Goal: Task Accomplishment & Management: Manage account settings

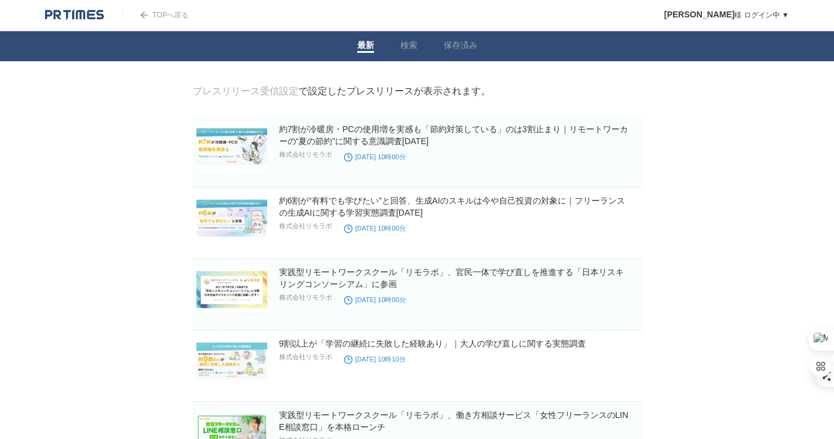
scroll to position [991, 0]
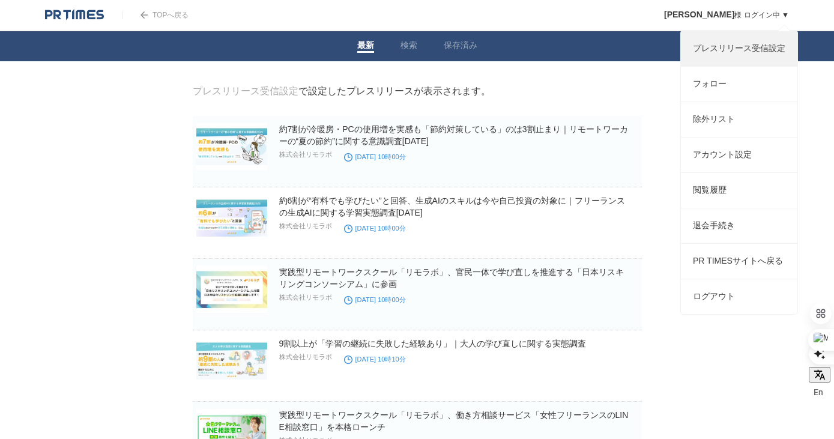
click at [735, 53] on link "プレスリリース受信設定" at bounding box center [739, 48] width 116 height 35
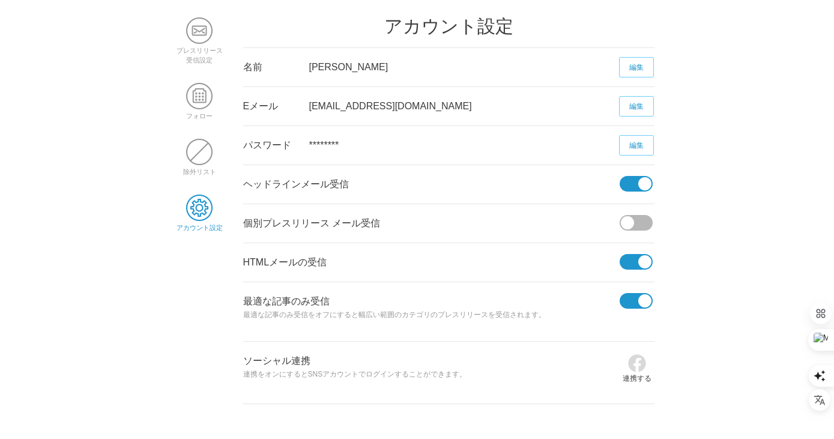
scroll to position [991, 0]
click at [624, 220] on span at bounding box center [627, 222] width 13 height 13
click at [0, 0] on input "checkbox" at bounding box center [0, 0] width 0 height 0
click at [361, 224] on div "個別プレスリリース メール受信" at bounding box center [431, 223] width 376 height 38
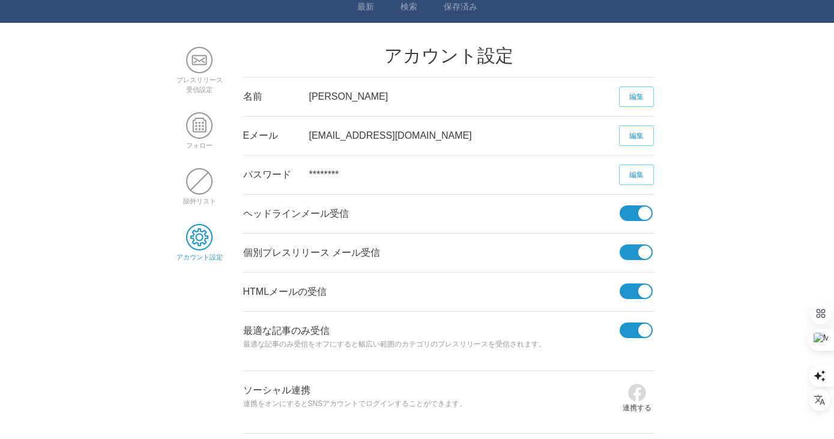
scroll to position [39, 0]
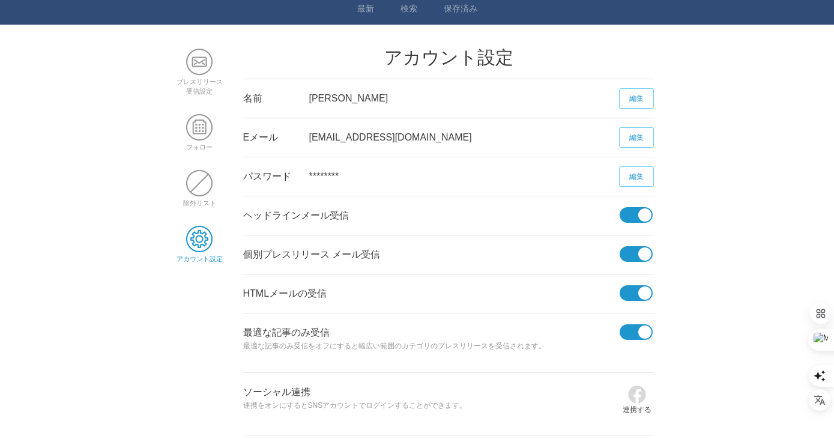
scroll to position [0, 0]
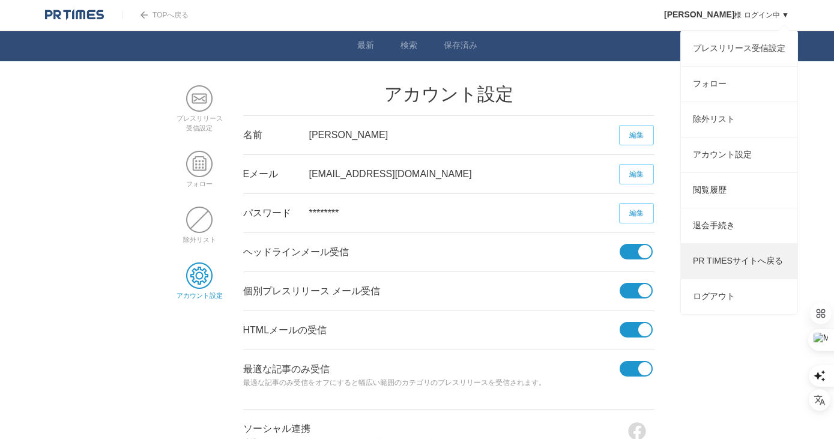
click at [720, 276] on link "PR TIMESサイトへ戻る" at bounding box center [739, 261] width 116 height 35
